Goal: Information Seeking & Learning: Learn about a topic

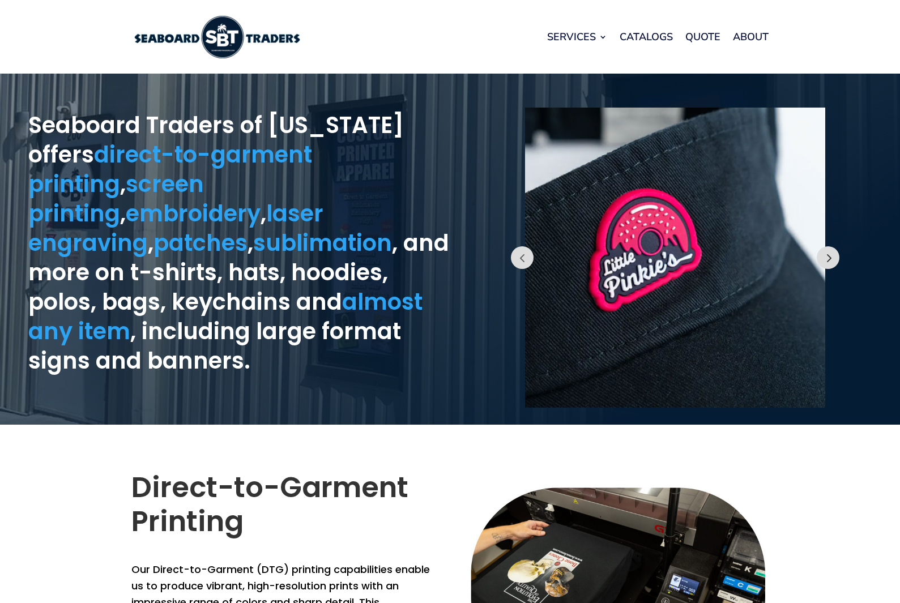
click at [827, 252] on button "Prev" at bounding box center [827, 257] width 23 height 23
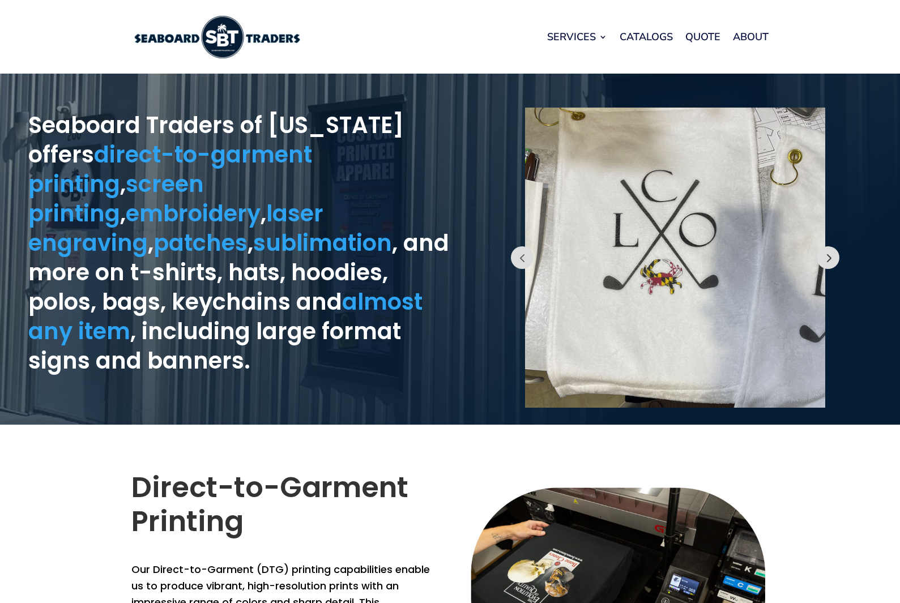
click at [824, 248] on button "Prev" at bounding box center [827, 257] width 23 height 23
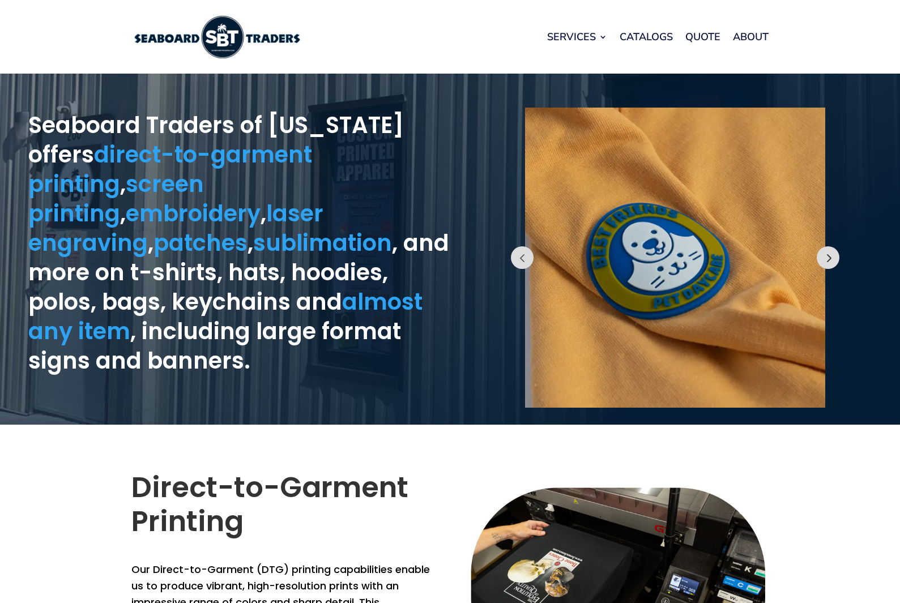
click at [827, 253] on button "Prev" at bounding box center [827, 257] width 23 height 23
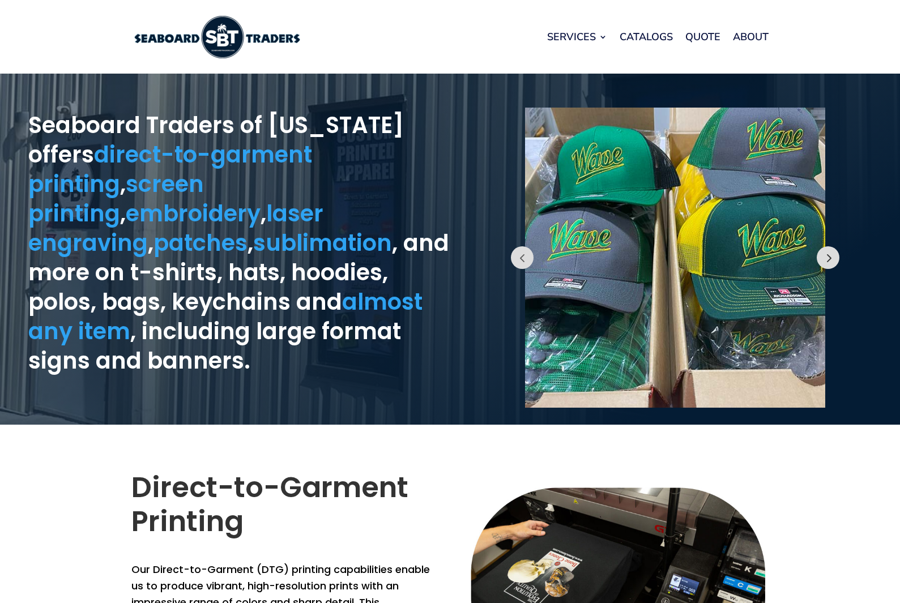
click at [827, 253] on button "Prev" at bounding box center [827, 257] width 23 height 23
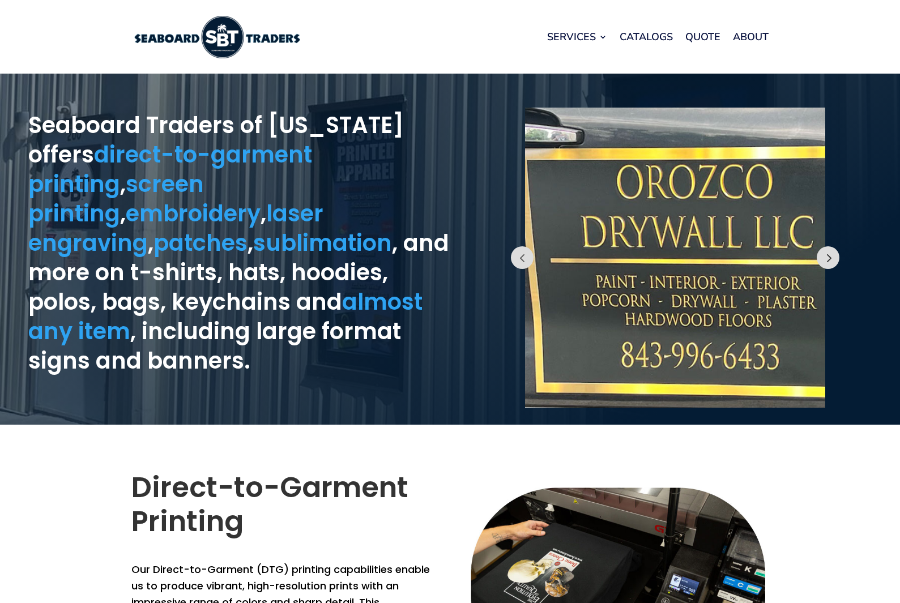
click at [826, 254] on button "Prev" at bounding box center [827, 257] width 23 height 23
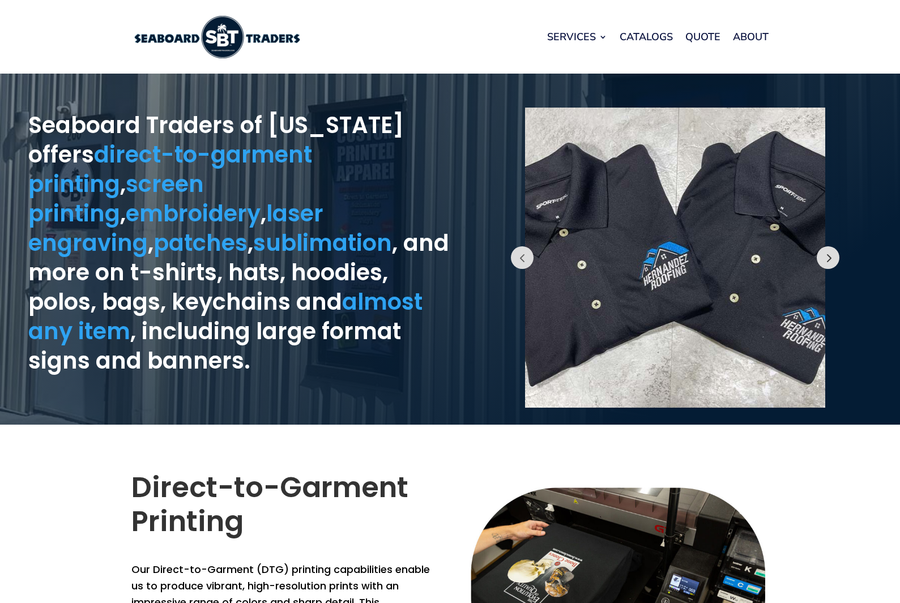
click at [826, 254] on button "Prev" at bounding box center [827, 257] width 23 height 23
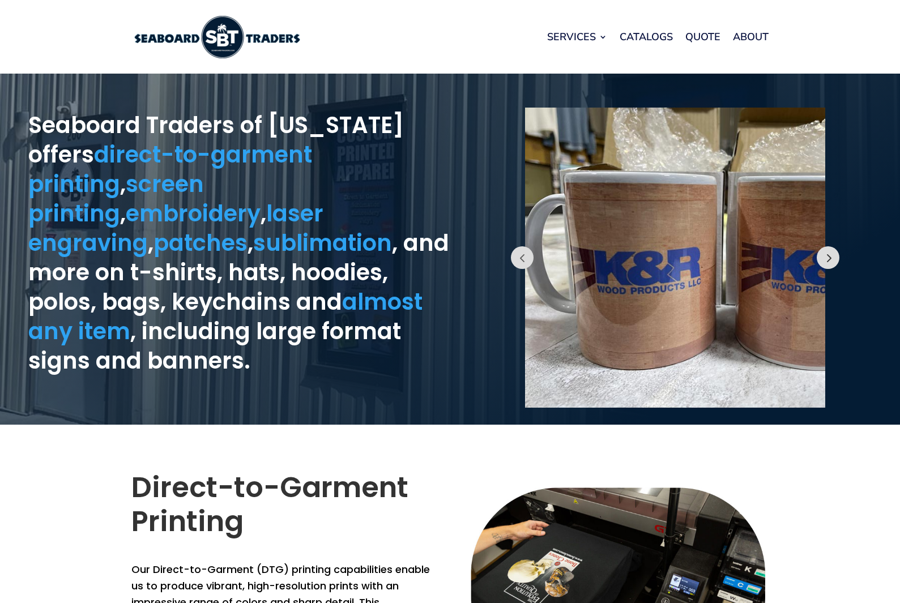
click at [824, 258] on button "Prev" at bounding box center [827, 257] width 23 height 23
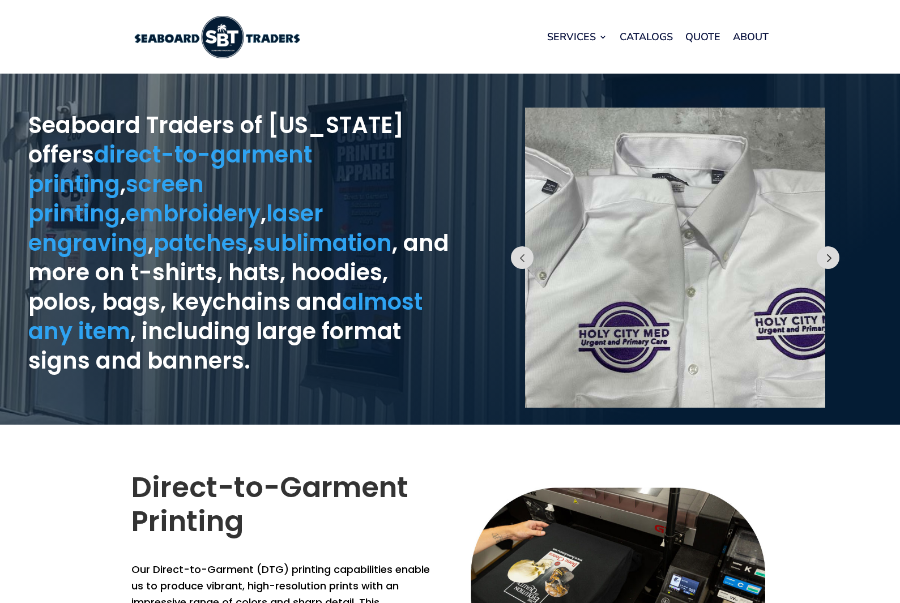
click at [824, 258] on button "Prev" at bounding box center [827, 257] width 23 height 23
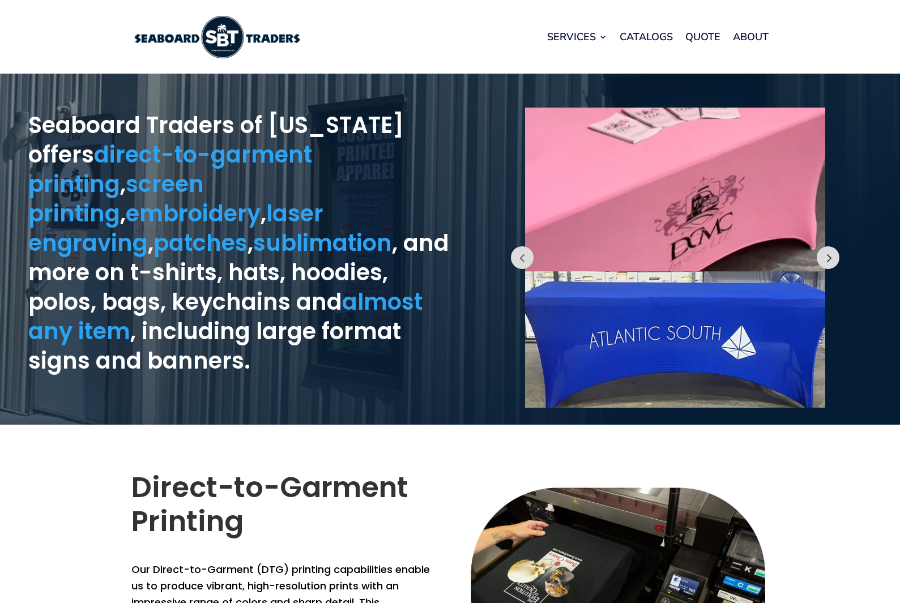
scroll to position [1, 0]
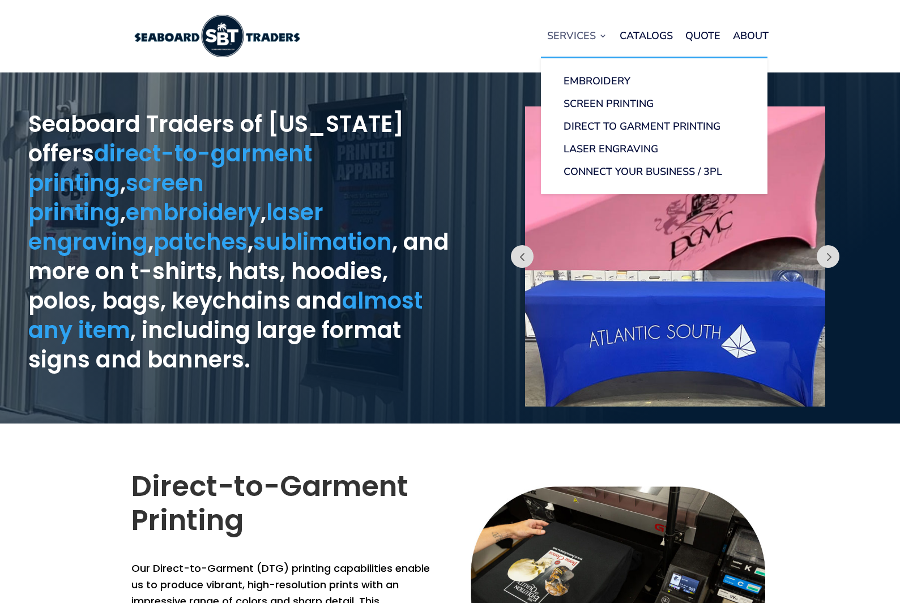
click at [580, 33] on link "Services" at bounding box center [577, 35] width 60 height 43
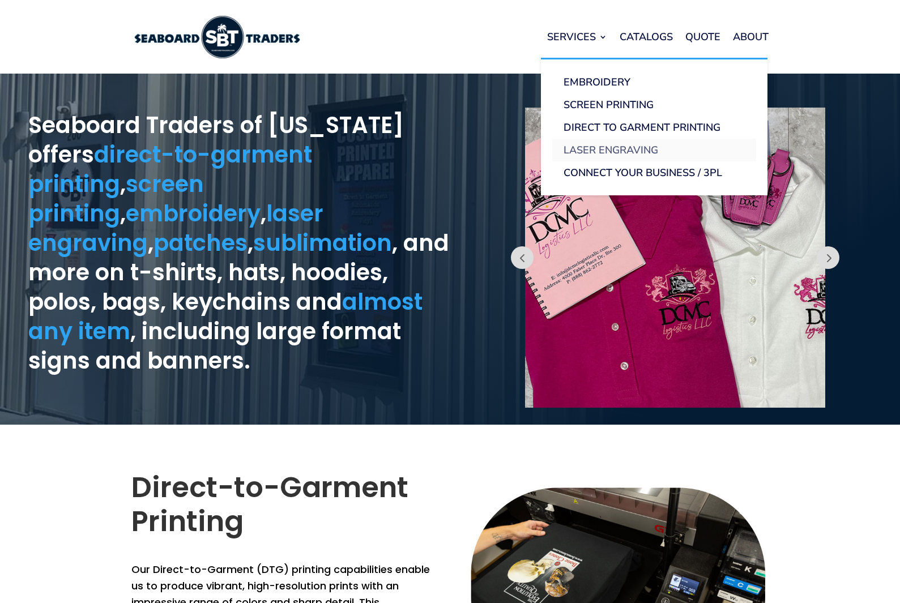
click at [612, 144] on link "Laser Engraving" at bounding box center [654, 150] width 204 height 23
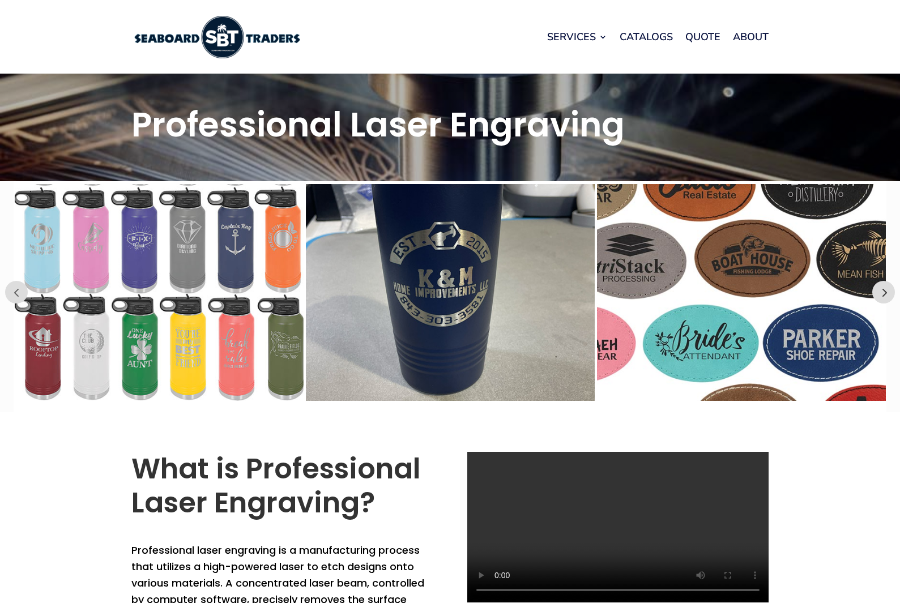
click at [886, 292] on button "Prev" at bounding box center [883, 292] width 23 height 23
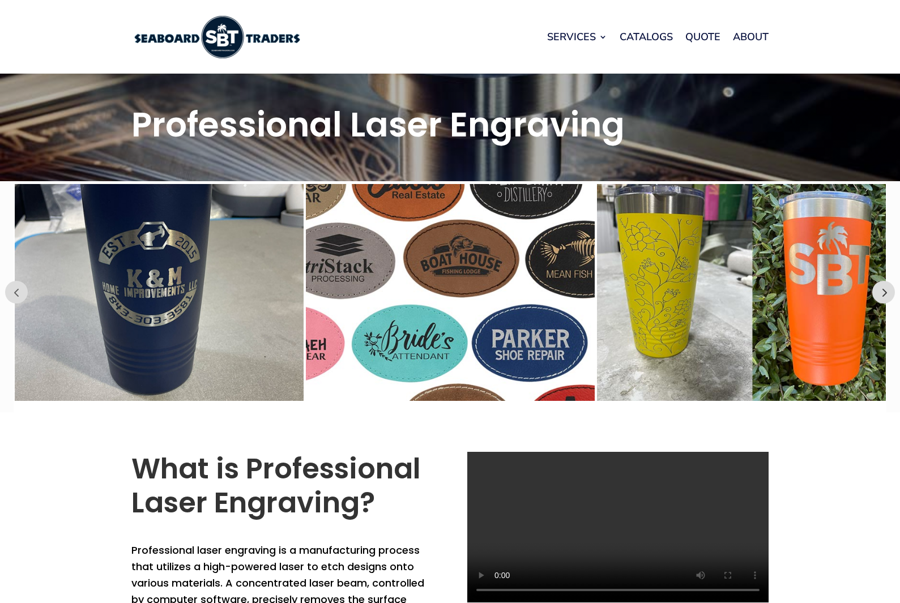
click at [886, 292] on button "Prev" at bounding box center [883, 292] width 23 height 23
